Goal: Communication & Community: Answer question/provide support

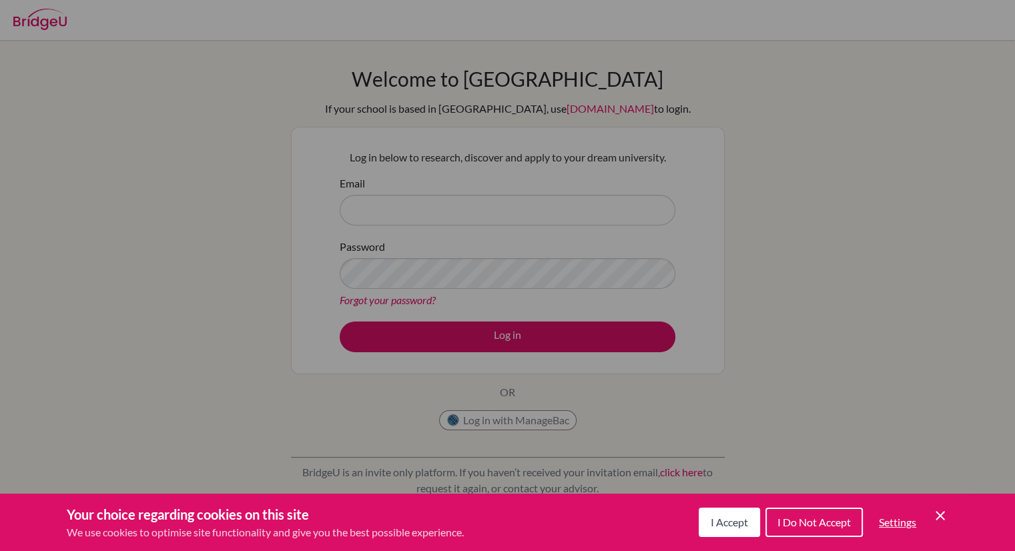
click at [722, 521] on span "I Accept" at bounding box center [729, 522] width 37 height 13
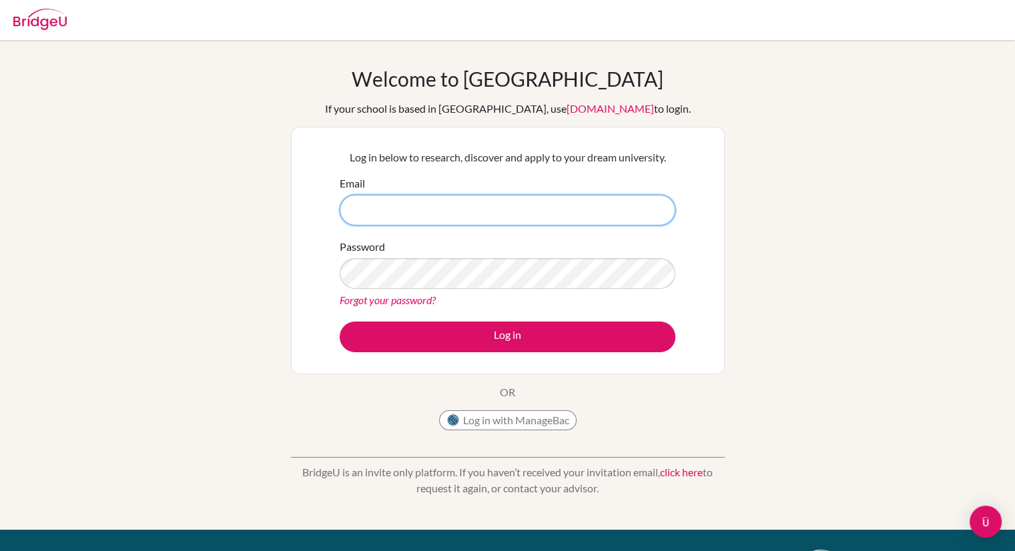
click at [358, 215] on input "Email" at bounding box center [508, 210] width 336 height 31
click at [373, 207] on input "Email" at bounding box center [508, 210] width 336 height 31
type input "[EMAIL_ADDRESS][PERSON_NAME][DOMAIN_NAME]"
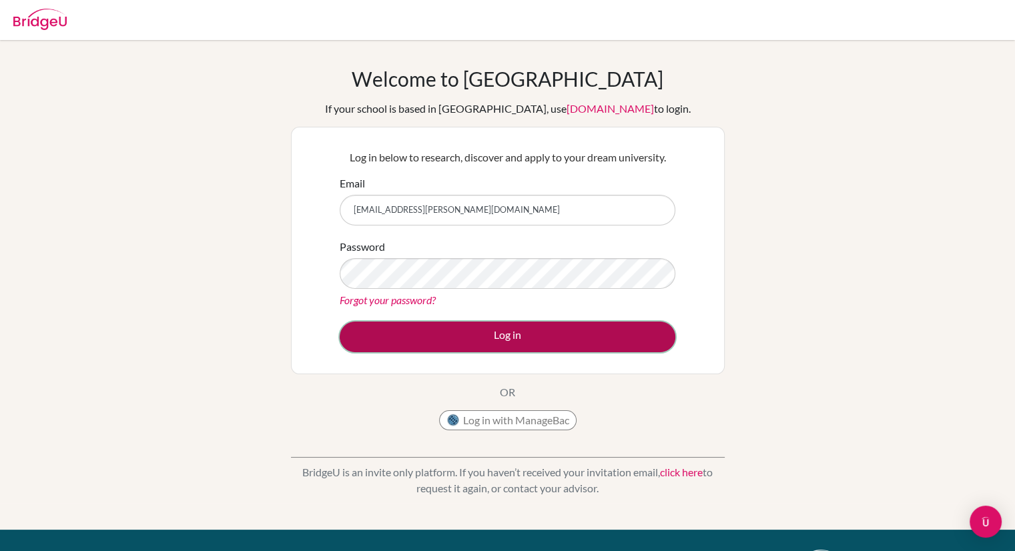
click at [508, 330] on button "Log in" at bounding box center [508, 337] width 336 height 31
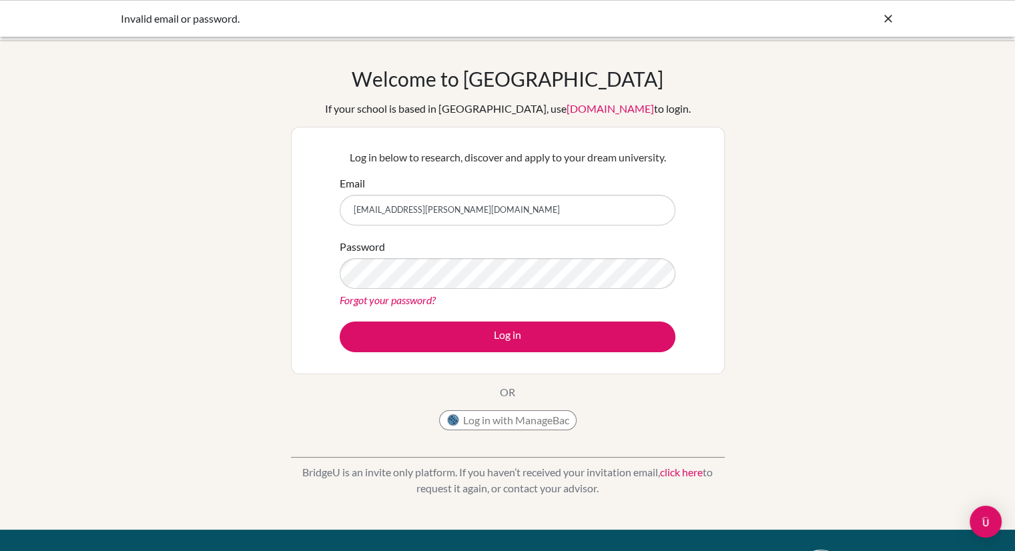
click at [384, 302] on link "Forgot your password?" at bounding box center [388, 300] width 96 height 13
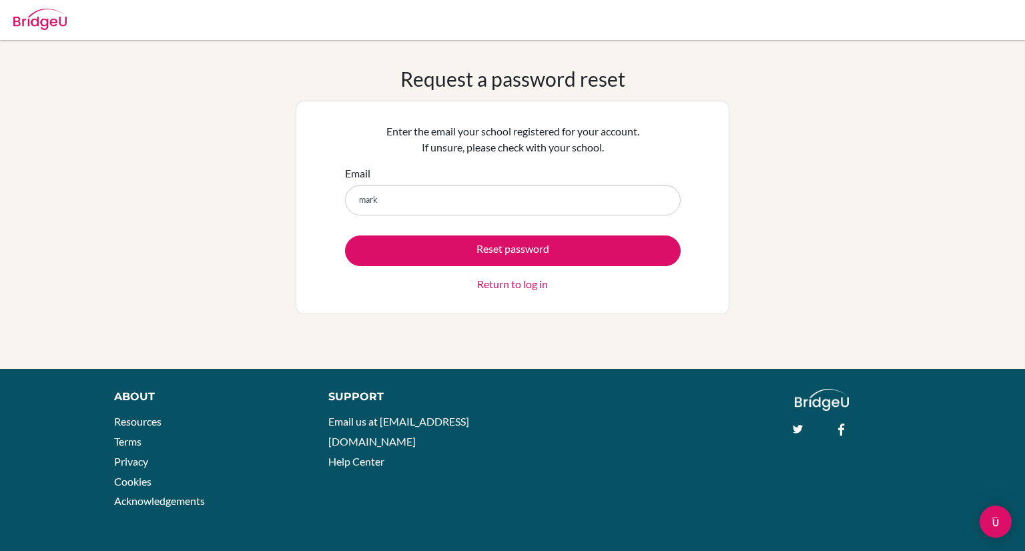
type input "[EMAIL_ADDRESS][PERSON_NAME][DOMAIN_NAME]"
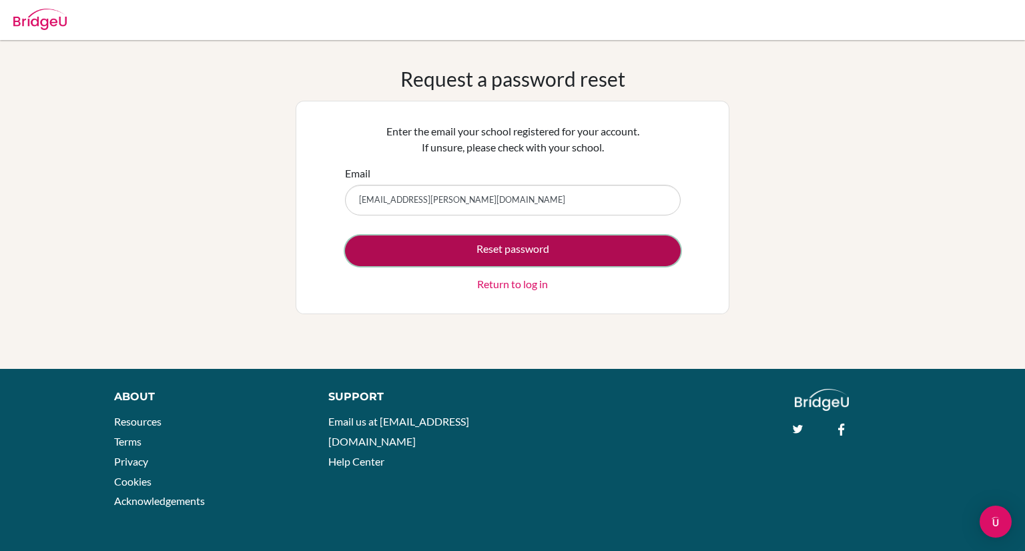
click at [475, 244] on button "Reset password" at bounding box center [513, 251] width 336 height 31
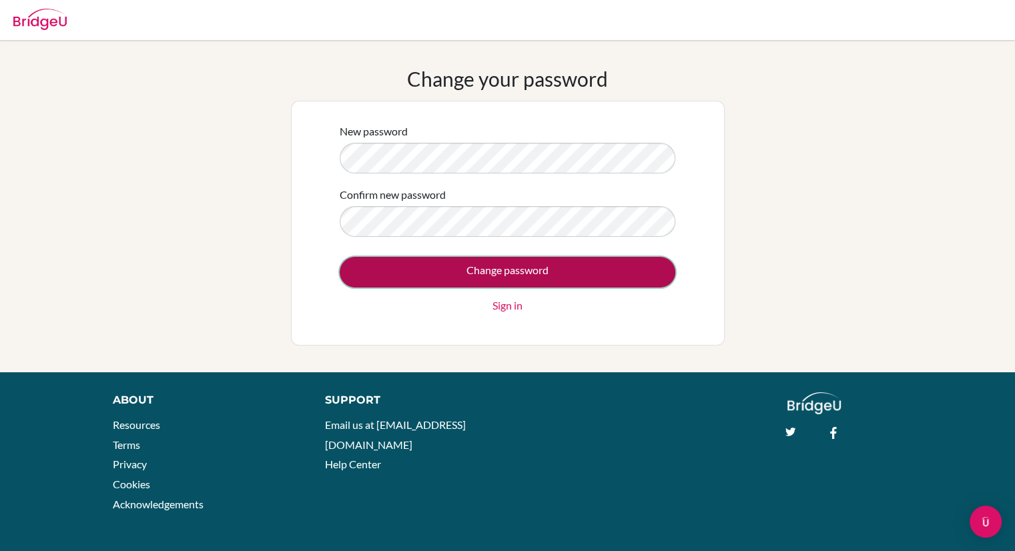
click at [499, 281] on input "Change password" at bounding box center [508, 272] width 336 height 31
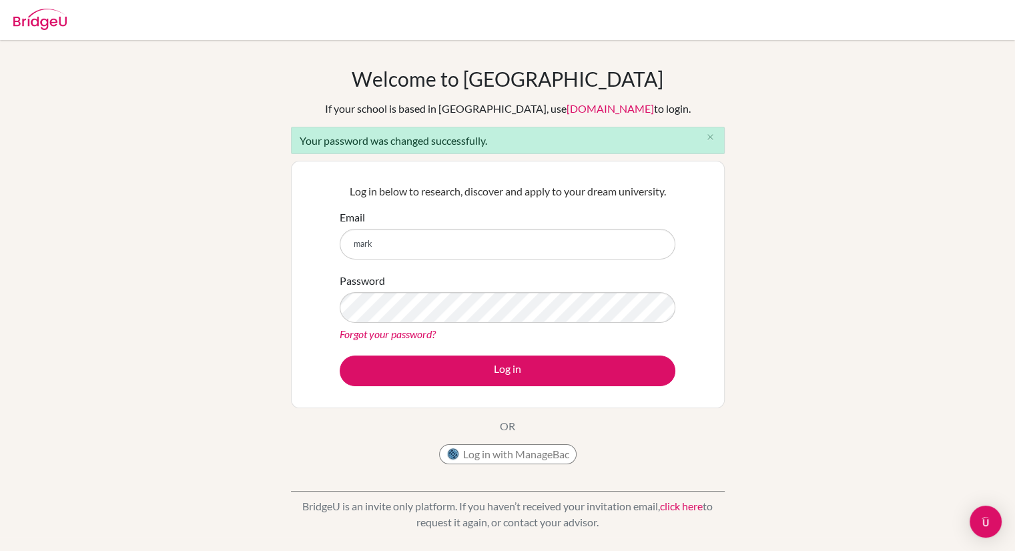
type input "[EMAIL_ADDRESS][PERSON_NAME][DOMAIN_NAME]"
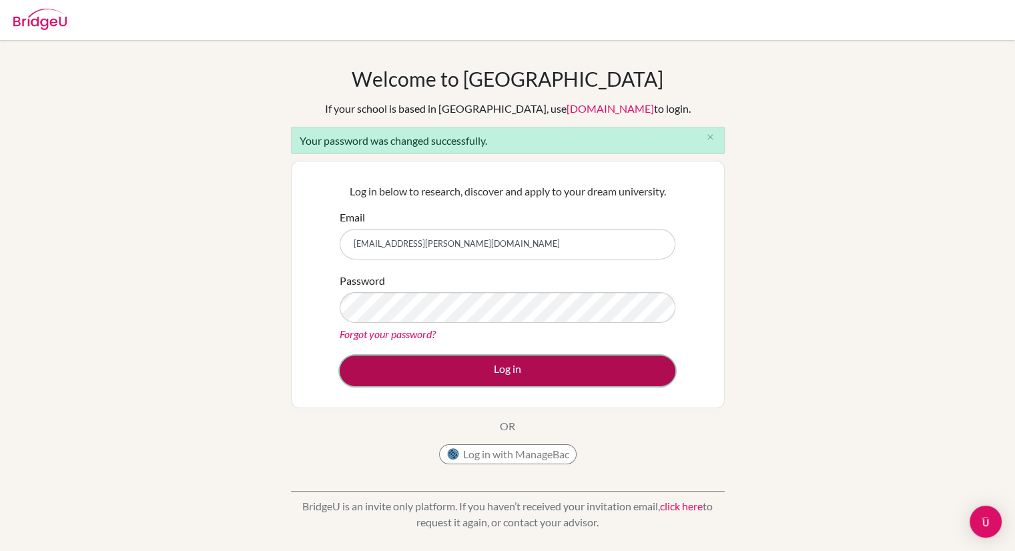
click at [543, 375] on button "Log in" at bounding box center [508, 371] width 336 height 31
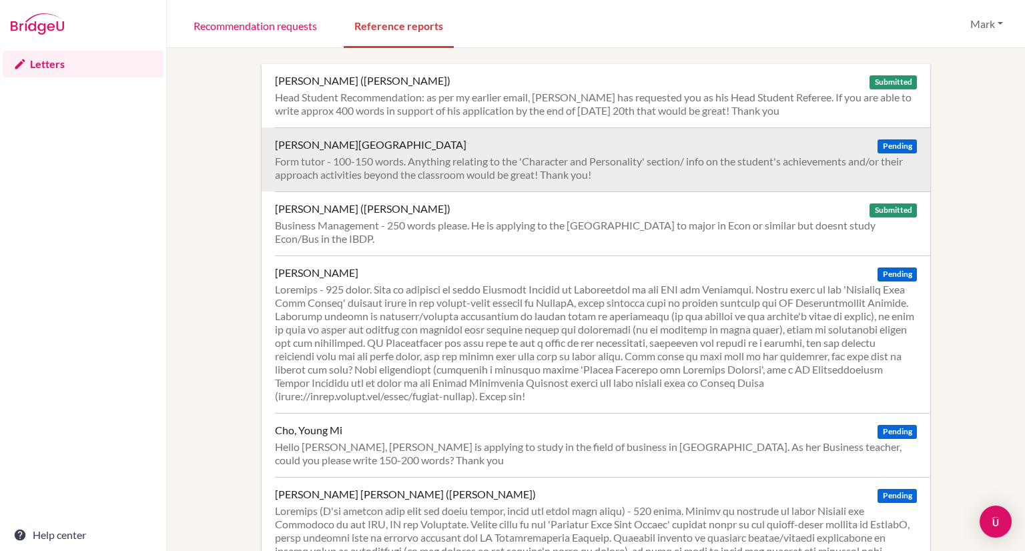
click at [377, 149] on div "Behal, Armaan Pending" at bounding box center [596, 144] width 642 height 13
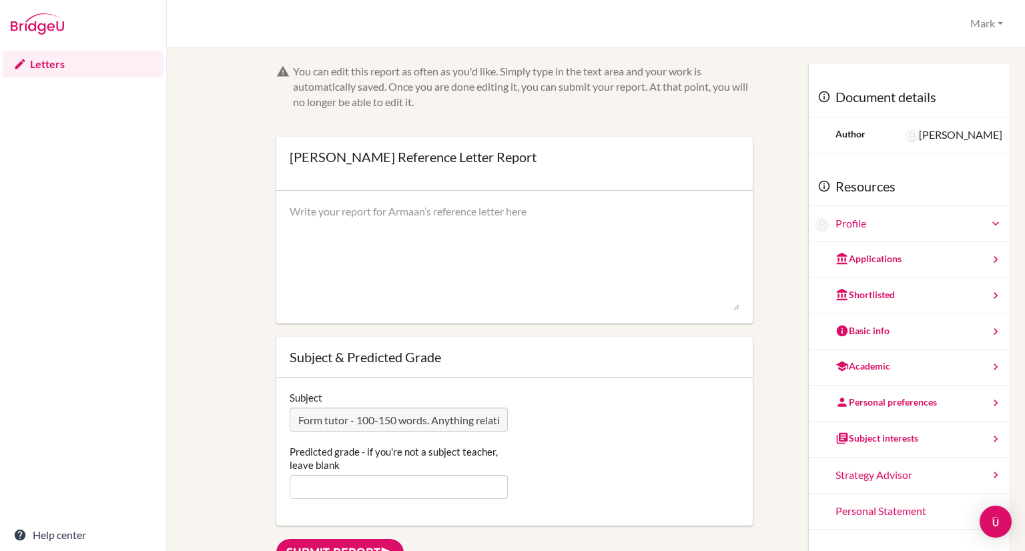
click at [335, 220] on textarea at bounding box center [515, 257] width 450 height 107
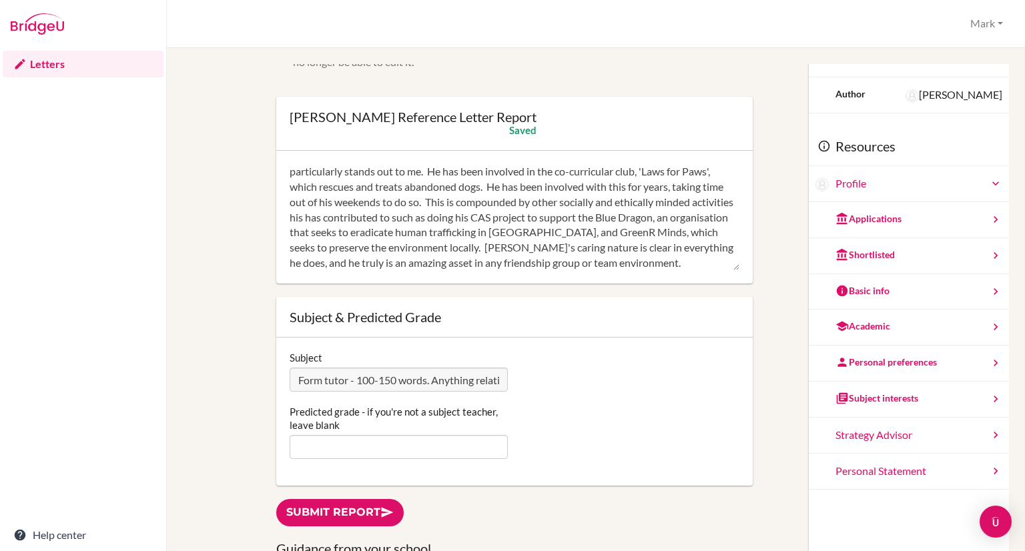
scroll to position [141, 0]
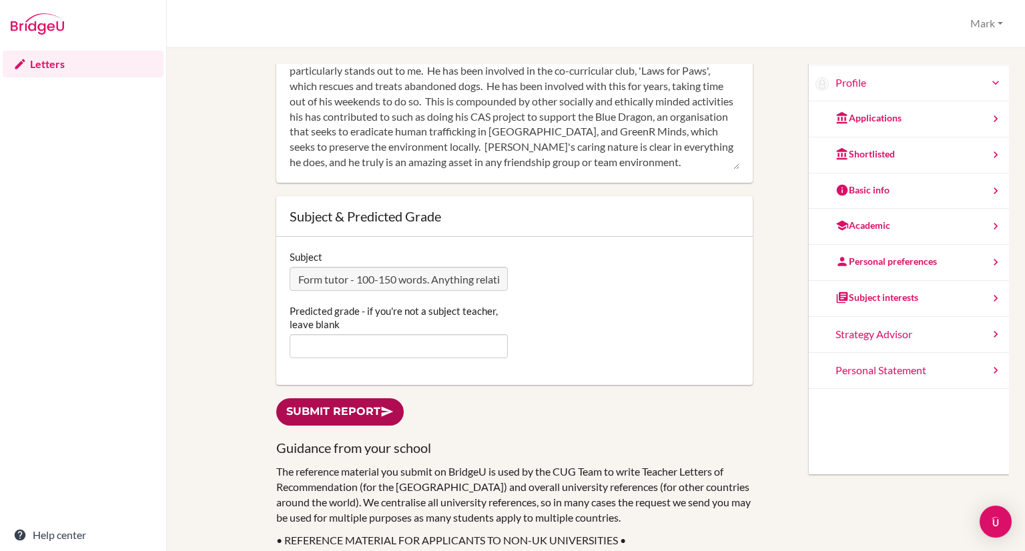
type textarea "Armaan is a very caring and compassionate student who shows a great respect for…"
click at [364, 412] on link "Submit report" at bounding box center [339, 411] width 127 height 27
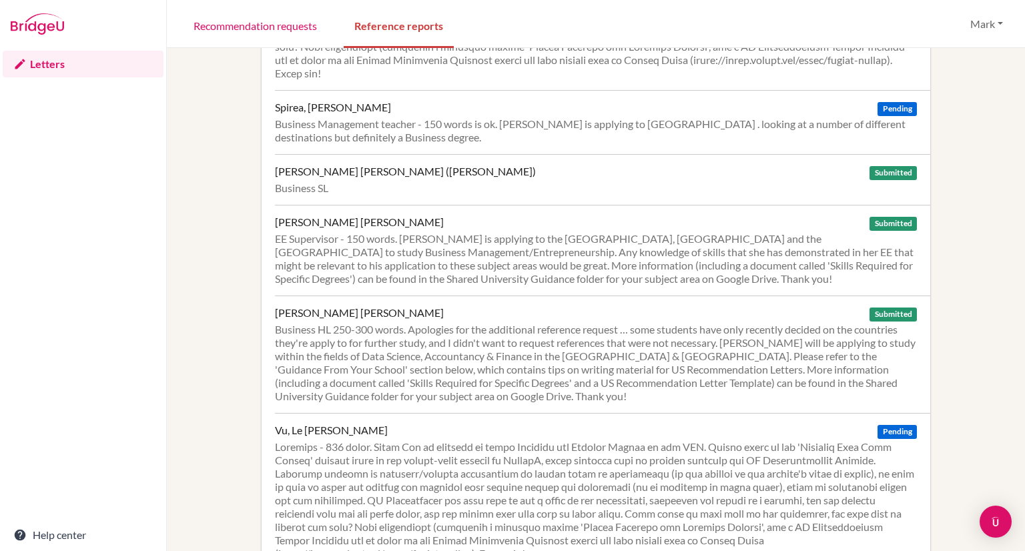
scroll to position [3220, 0]
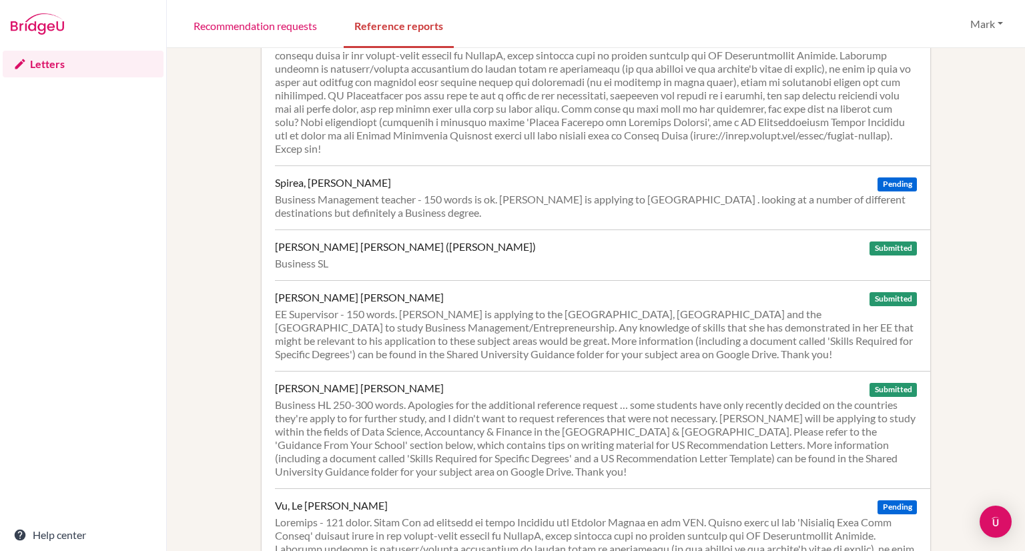
scroll to position [3220, 0]
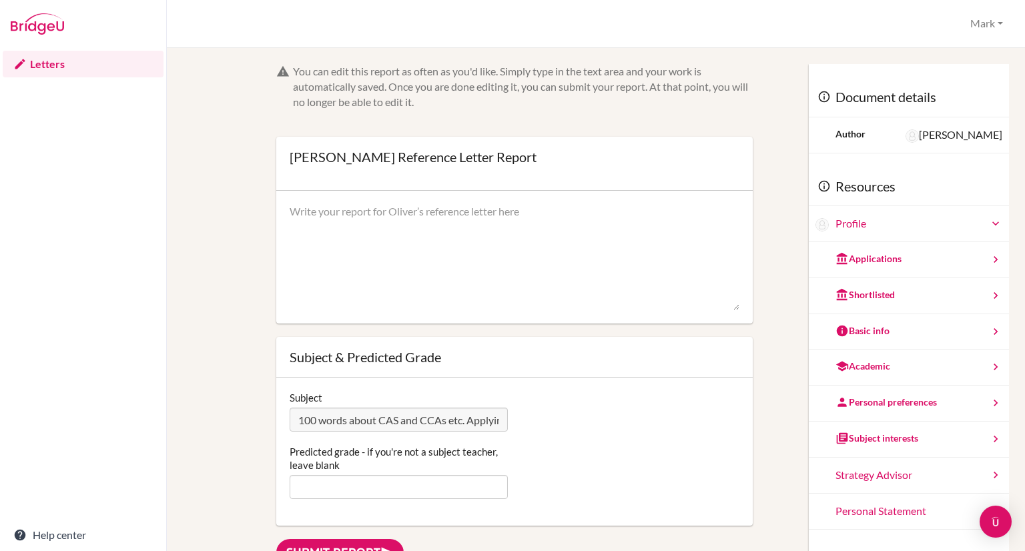
click at [330, 214] on textarea at bounding box center [515, 257] width 450 height 107
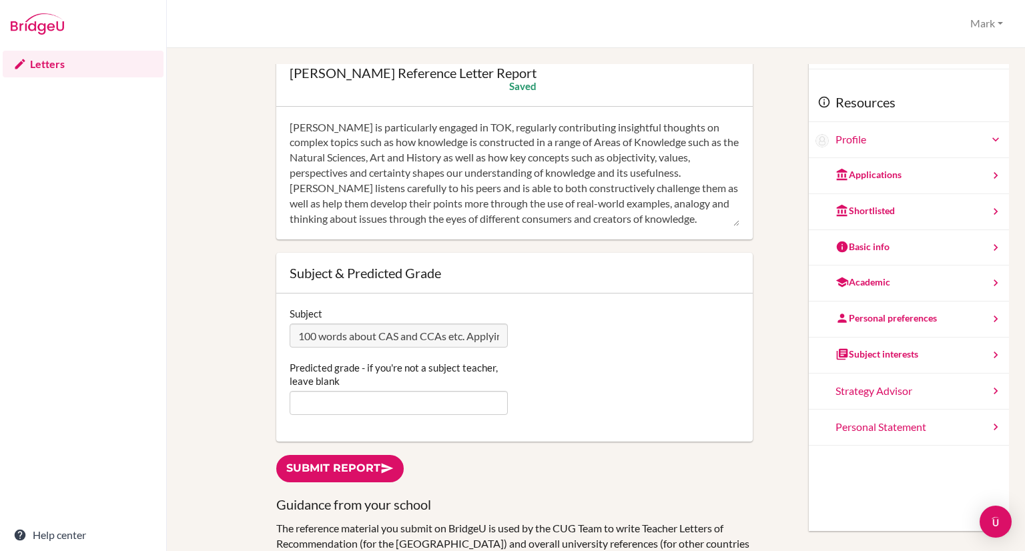
scroll to position [85, 0]
type textarea "[PERSON_NAME] is particularly engaged in TOK, regularly contributing insightful…"
click at [358, 470] on link "Submit report" at bounding box center [339, 467] width 127 height 27
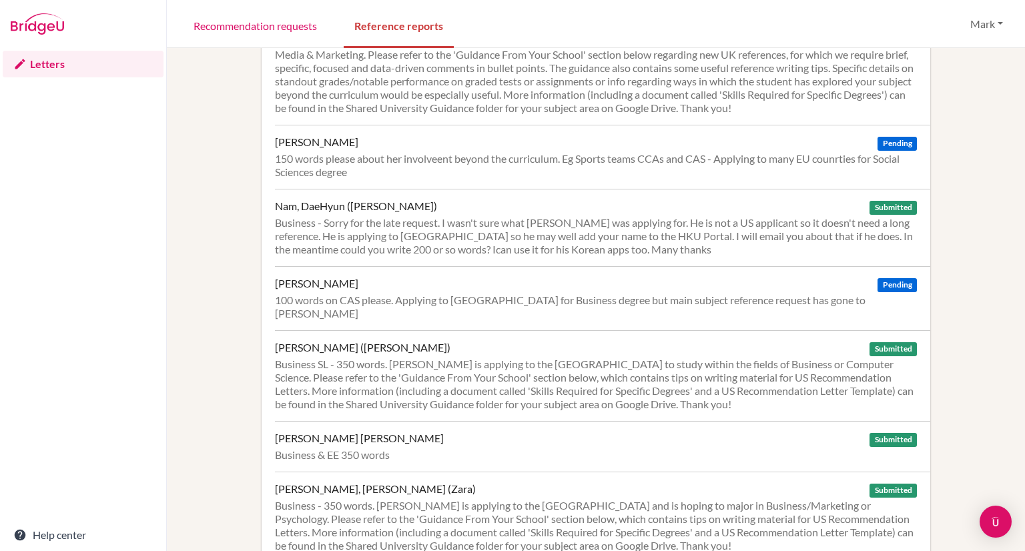
scroll to position [1685, 0]
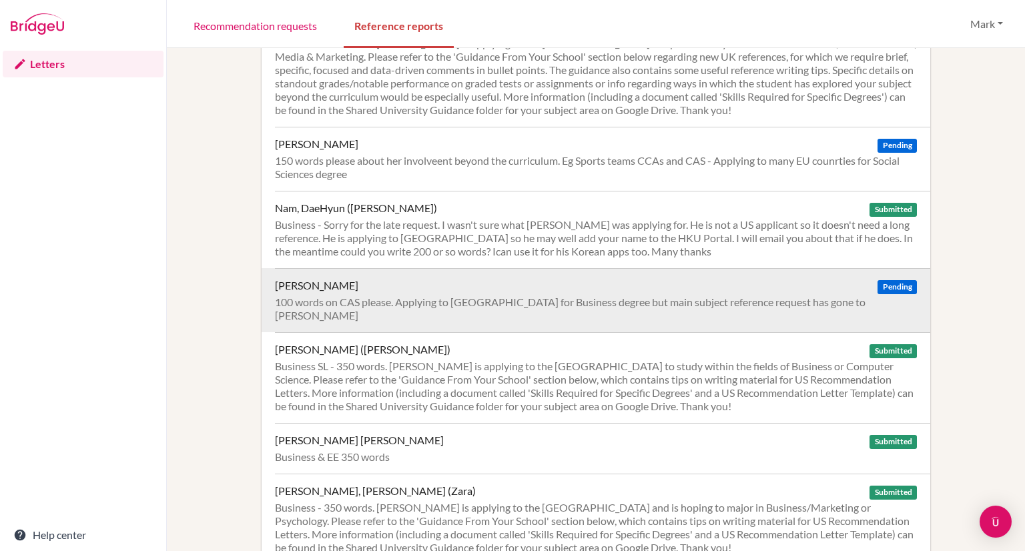
click at [449, 268] on div "Nguyen, Anh Khoa Pending 100 words on CAS please. Applying to UK for Business d…" at bounding box center [602, 300] width 655 height 64
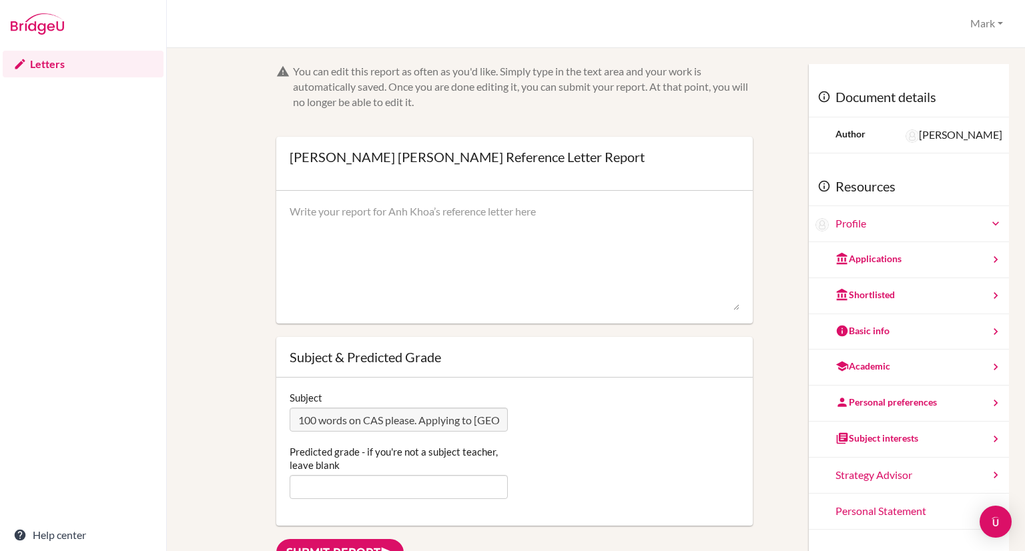
click at [430, 234] on textarea at bounding box center [515, 257] width 450 height 107
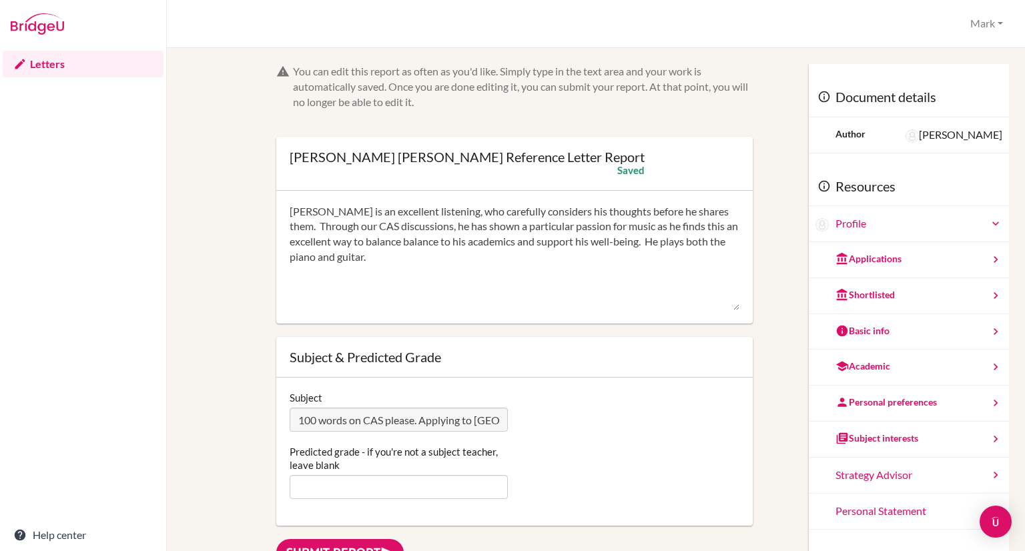
click at [625, 228] on textarea "Anh Khoa is an excellent listening, who carefully considers his thoughts before…" at bounding box center [515, 257] width 450 height 107
click at [549, 258] on textarea "Anh Khoa is an excellent listening, who carefully considers his thoughts before…" at bounding box center [515, 257] width 450 height 107
click at [555, 258] on textarea "Anh Khoa is an excellent listening, who carefully considers his thoughts before…" at bounding box center [515, 257] width 450 height 107
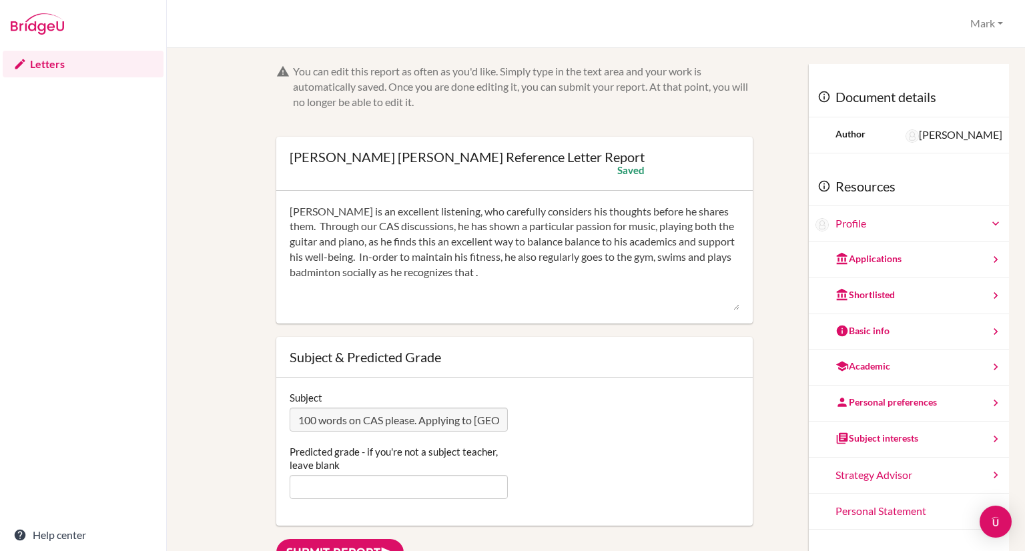
click at [441, 216] on textarea "Anh Khoa is an excellent listening, who carefully considers his thoughts before…" at bounding box center [515, 257] width 450 height 107
click at [441, 216] on textarea "Anh Khoa is an excellent listenin,carefully considers his thoughts before he sh…" at bounding box center [515, 257] width 450 height 107
click at [569, 282] on textarea "Anh Khoa is an excellent listener that carefully considers his thoughts before …" at bounding box center [515, 257] width 450 height 107
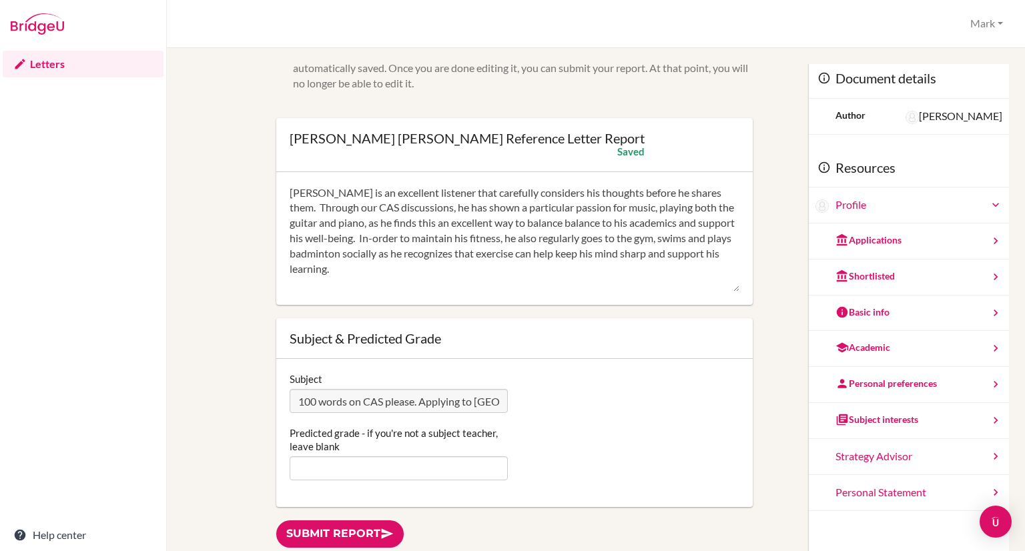
scroll to position [23, 0]
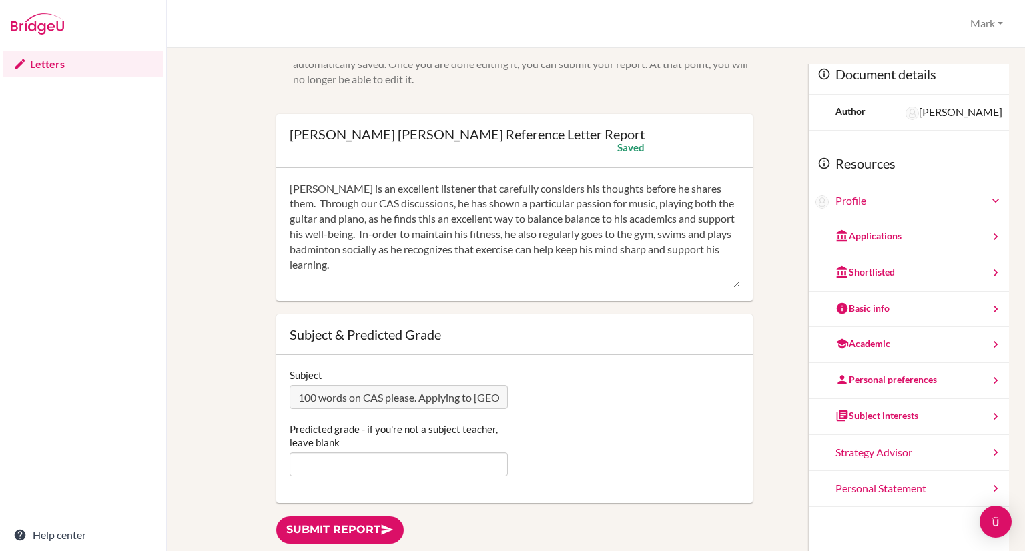
click at [720, 189] on textarea "Anh Khoa is an excellent listener that carefully considers his thoughts before …" at bounding box center [515, 235] width 450 height 107
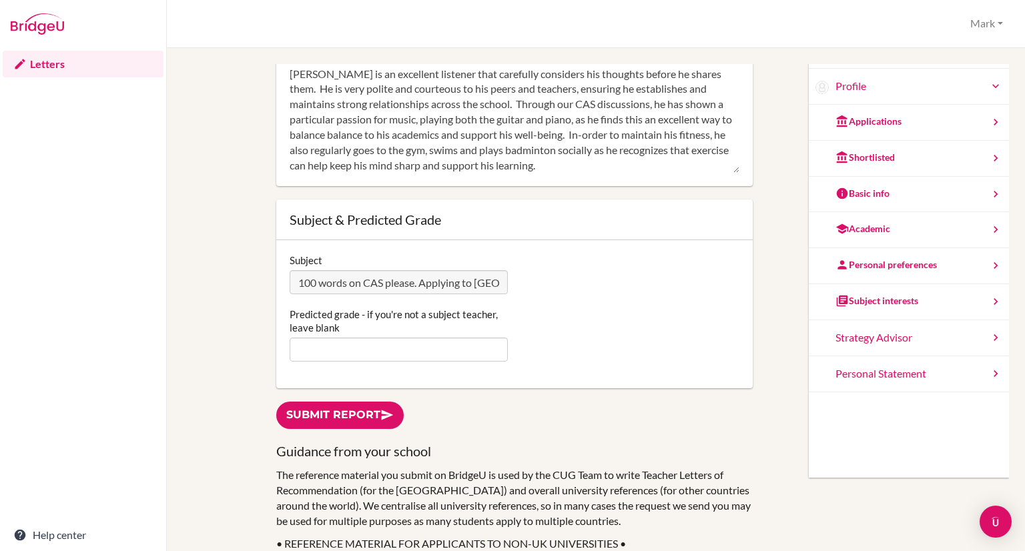
scroll to position [145, 0]
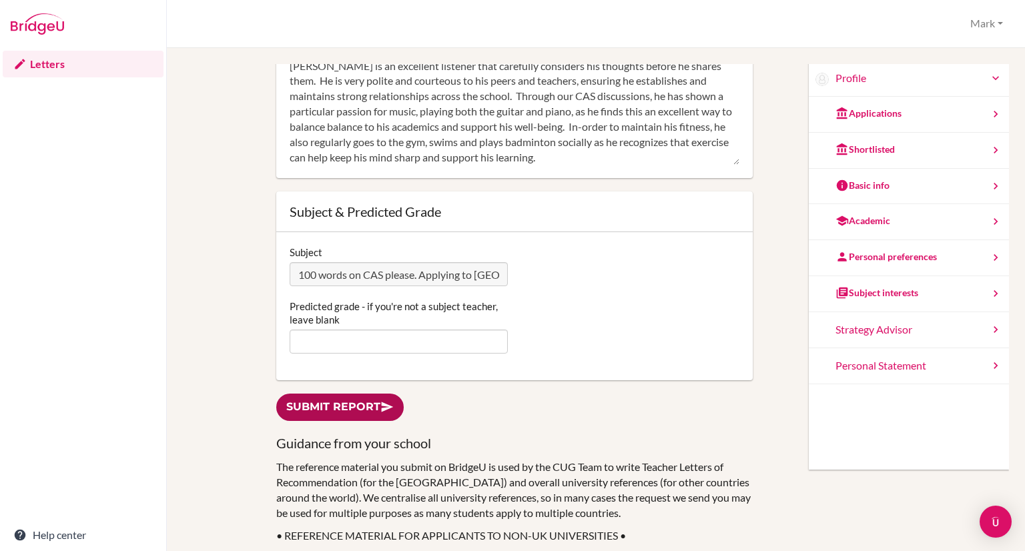
type textarea "Anh Khoa is an excellent listener that carefully considers his thoughts before …"
click at [346, 404] on link "Submit report" at bounding box center [339, 407] width 127 height 27
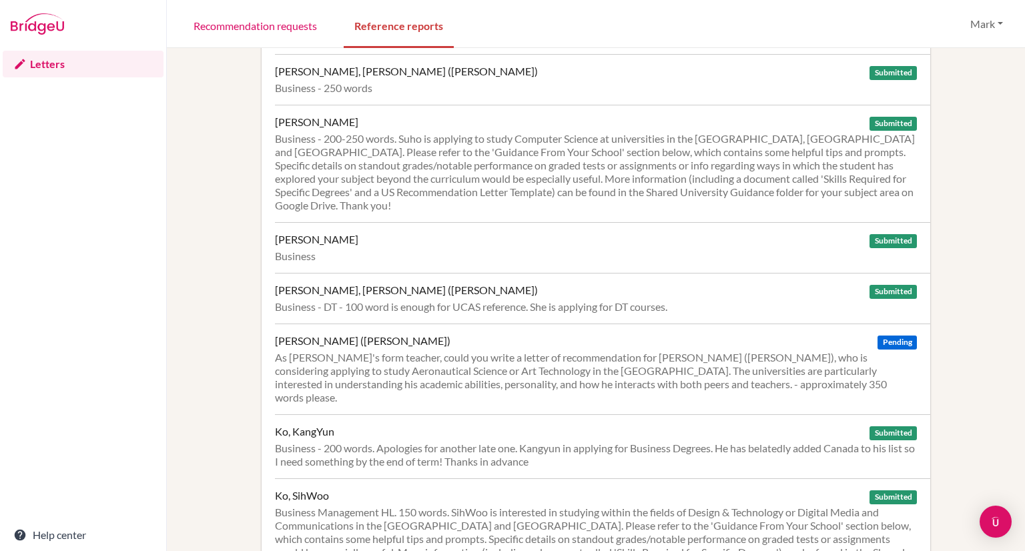
scroll to position [908, 0]
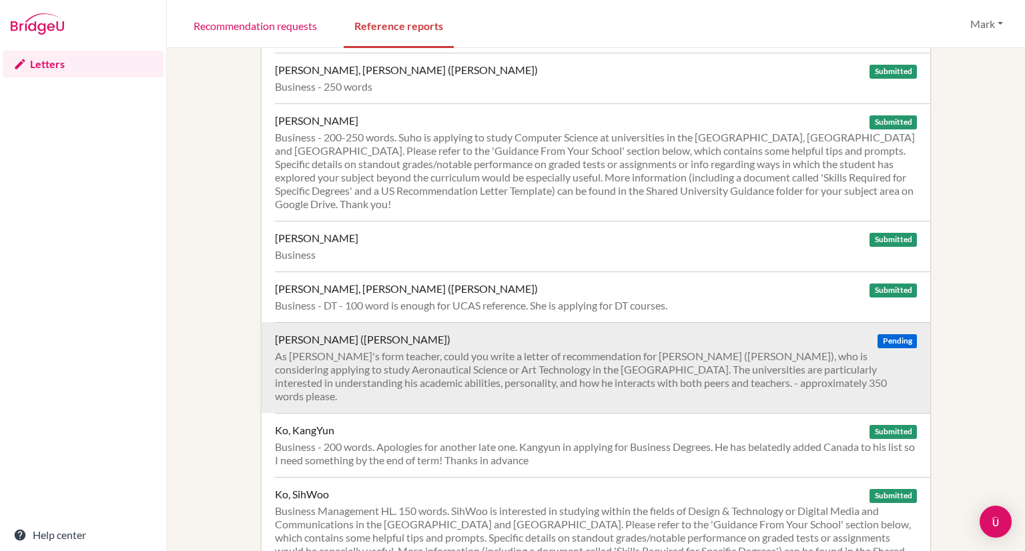
click at [450, 350] on div "As [PERSON_NAME]'s form teacher, could you write a letter of recommendation for…" at bounding box center [596, 376] width 642 height 53
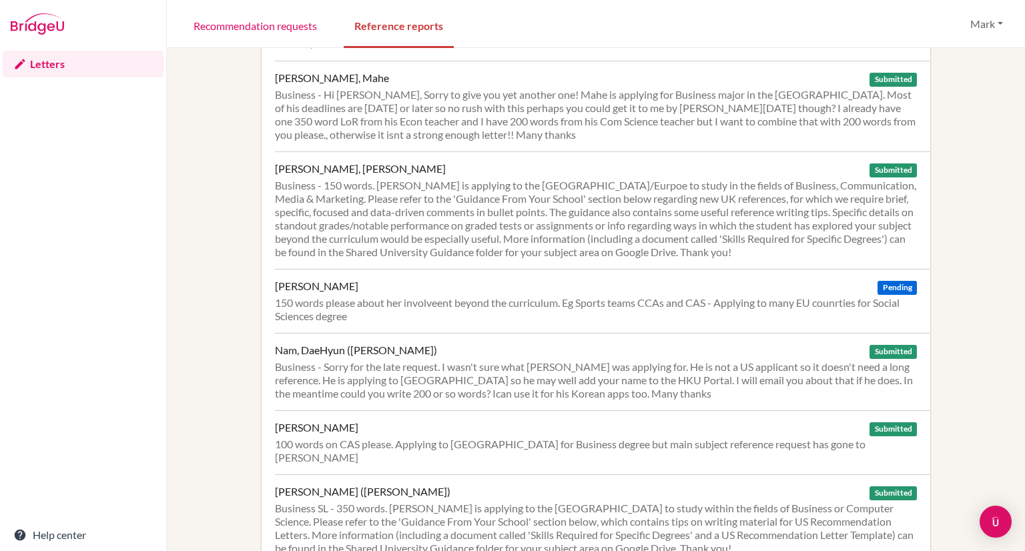
scroll to position [1497, 0]
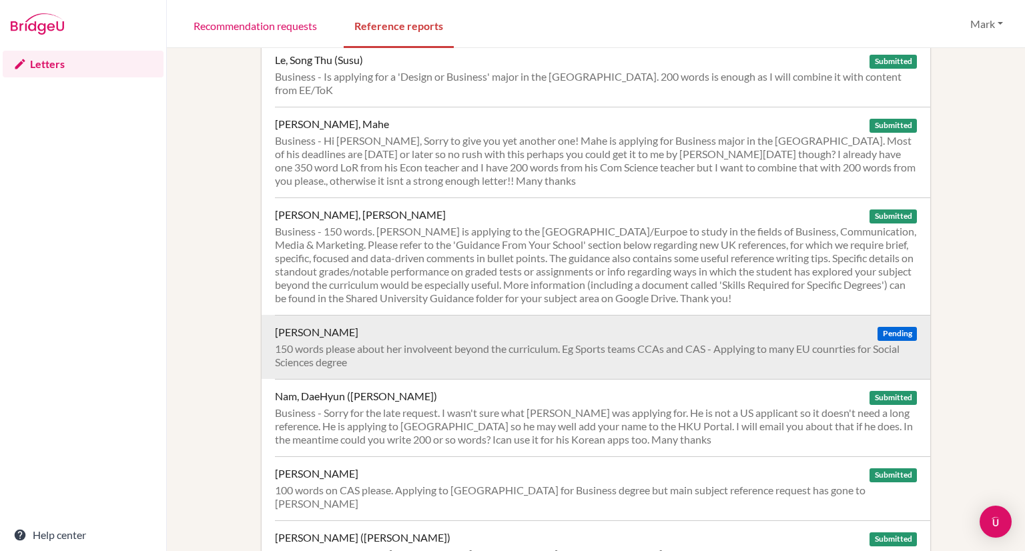
click at [441, 342] on div "150 words please about her involveent beyond the curriculum. Eg Sports teams CC…" at bounding box center [596, 355] width 642 height 27
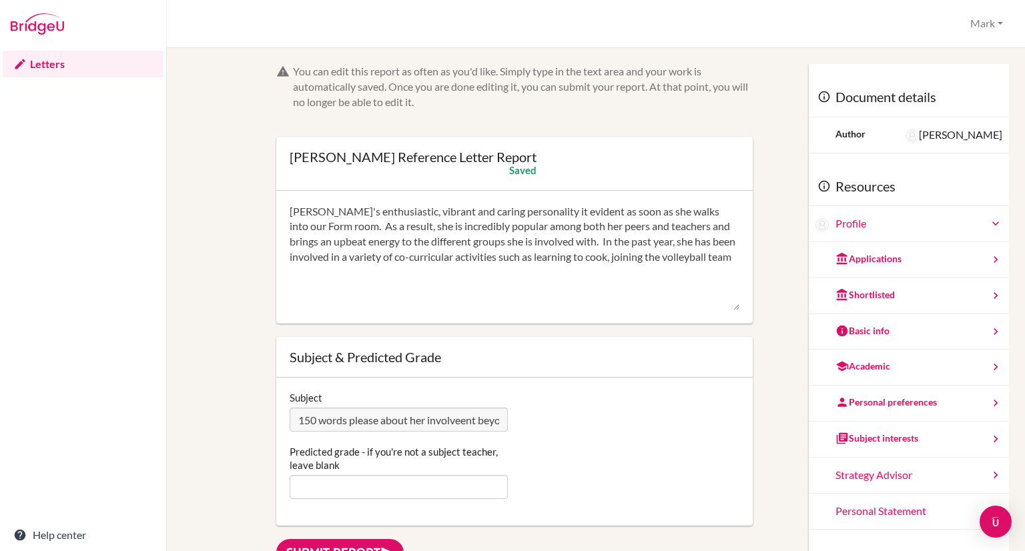
click at [693, 252] on textarea "Emma's enthusiastic, vibrant and caring personality it evident as soon as she w…" at bounding box center [515, 257] width 450 height 107
click at [382, 273] on textarea "Emma's enthusiastic, vibrant and caring personality it evident as soon as she w…" at bounding box center [515, 257] width 450 height 107
click at [362, 274] on textarea "Emma's enthusiastic, vibrant and caring personality it evident as soon as she w…" at bounding box center [515, 257] width 450 height 107
click at [505, 278] on textarea "Emma's enthusiastic, vibrant and caring personality it evident as soon as she w…" at bounding box center [515, 257] width 450 height 107
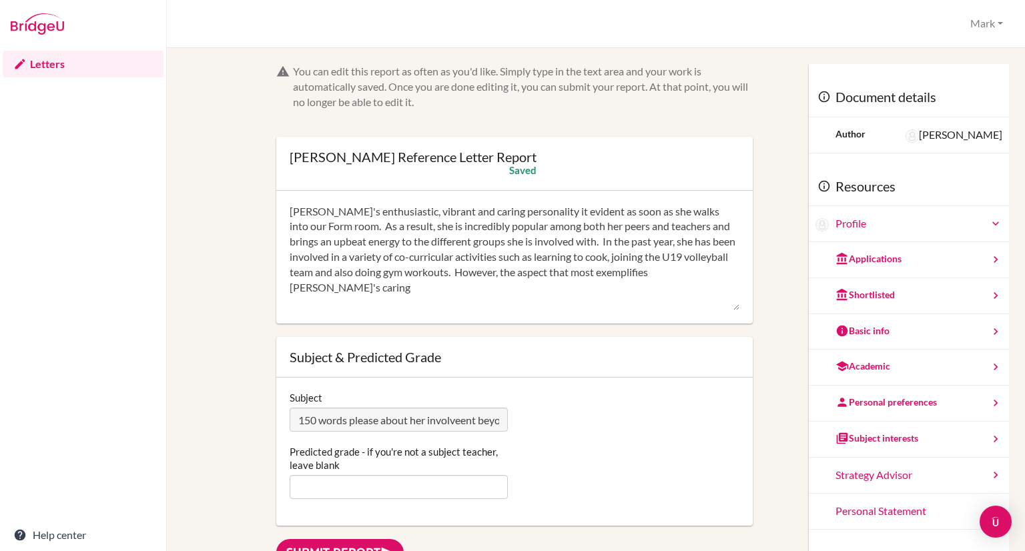
click at [358, 289] on textarea "Emma's enthusiastic, vibrant and caring personality it evident as soon as she w…" at bounding box center [515, 257] width 450 height 107
click at [394, 287] on textarea "Emma's enthusiastic, vibrant and caring personality it evident as soon as she w…" at bounding box center [515, 257] width 450 height 107
click at [462, 289] on textarea "Emma's enthusiastic, vibrant and caring personality it evident as soon as she w…" at bounding box center [515, 257] width 450 height 107
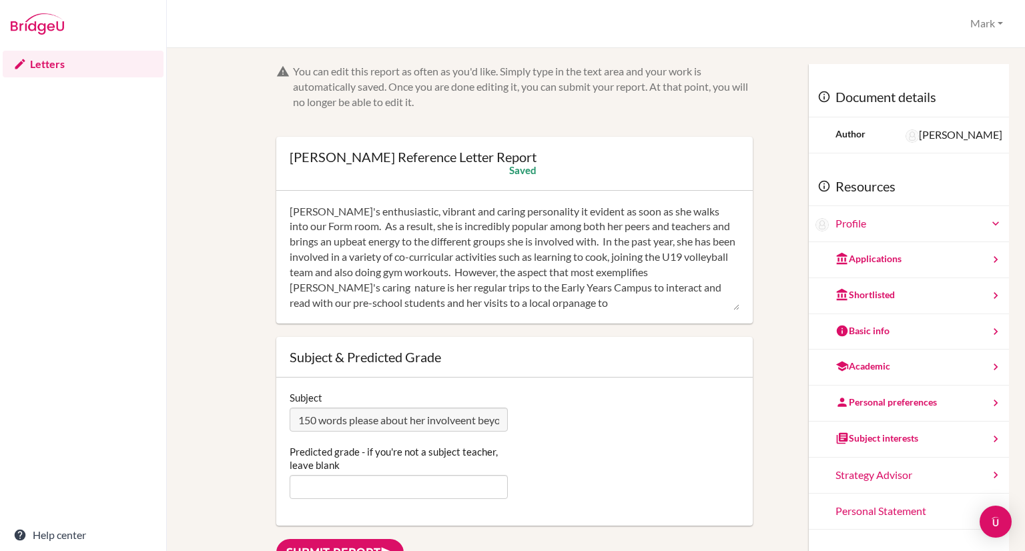
click at [522, 302] on textarea "Emma's enthusiastic, vibrant and caring personality it evident as soon as she w…" at bounding box center [515, 257] width 450 height 107
click at [591, 302] on textarea "Emma's enthusiastic, vibrant and caring personality it evident as soon as she w…" at bounding box center [515, 257] width 450 height 107
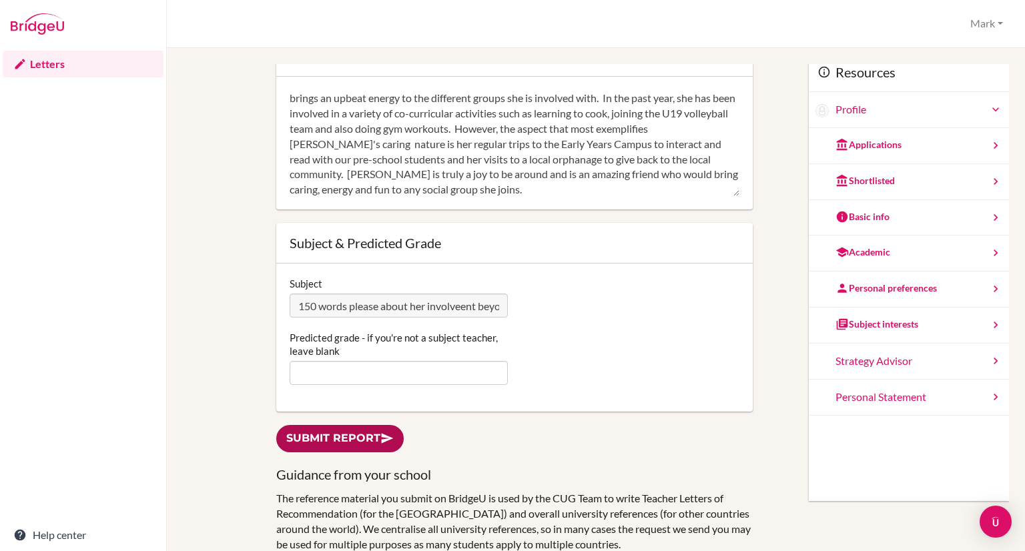
type textarea "Emma's enthusiastic, vibrant and caring personality it evident as soon as she w…"
click at [323, 440] on link "Submit report" at bounding box center [339, 438] width 127 height 27
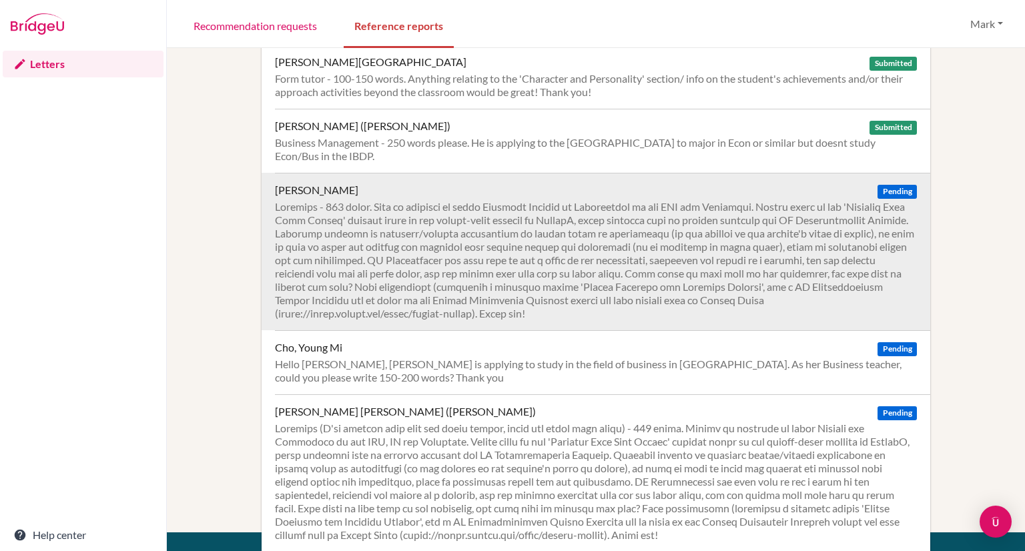
scroll to position [82, 0]
